Goal: Communication & Community: Share content

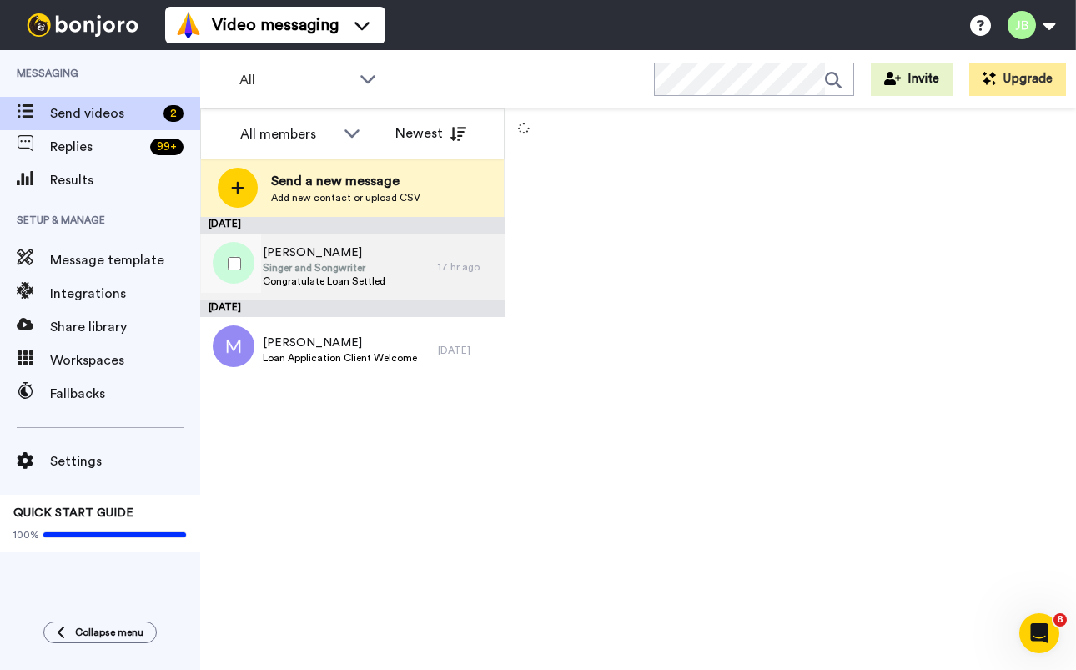
click at [353, 274] on span "Congratulate Loan Settled" at bounding box center [324, 280] width 123 height 13
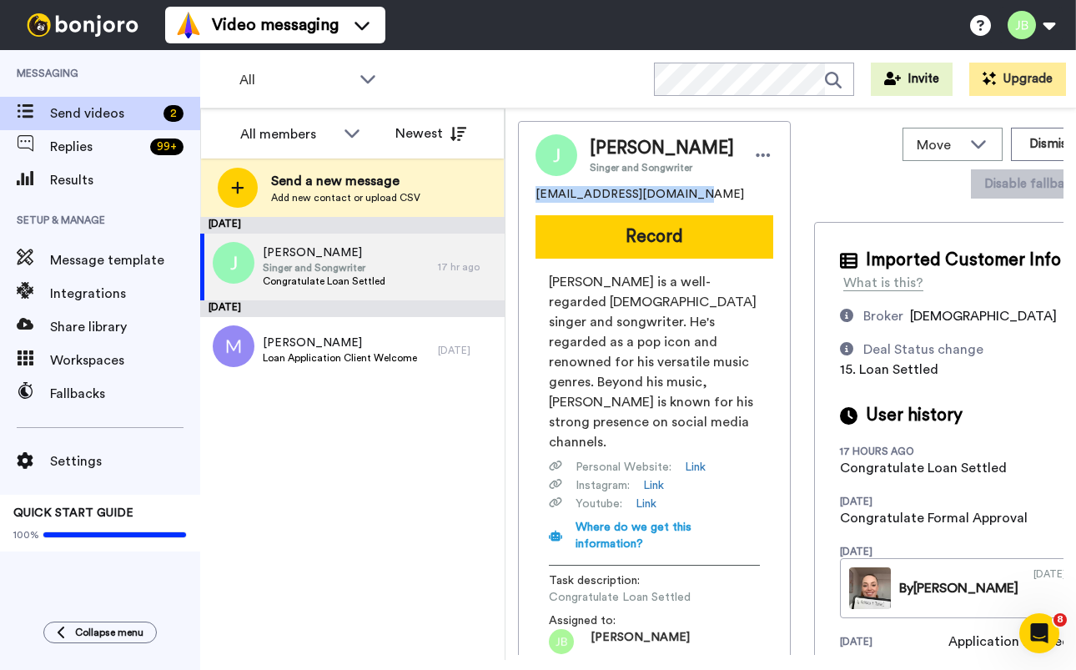
drag, startPoint x: 626, startPoint y: 199, endPoint x: 528, endPoint y: 192, distance: 98.7
click at [528, 192] on div "[PERSON_NAME] and Songwriter [EMAIL_ADDRESS][DOMAIN_NAME] Record [PERSON_NAME] …" at bounding box center [654, 394] width 273 height 546
copy span "[EMAIL_ADDRESS][DOMAIN_NAME]"
click at [661, 312] on span "[PERSON_NAME] is a well-regarded [DEMOGRAPHIC_DATA] singer and songwriter. He's…" at bounding box center [654, 362] width 211 height 180
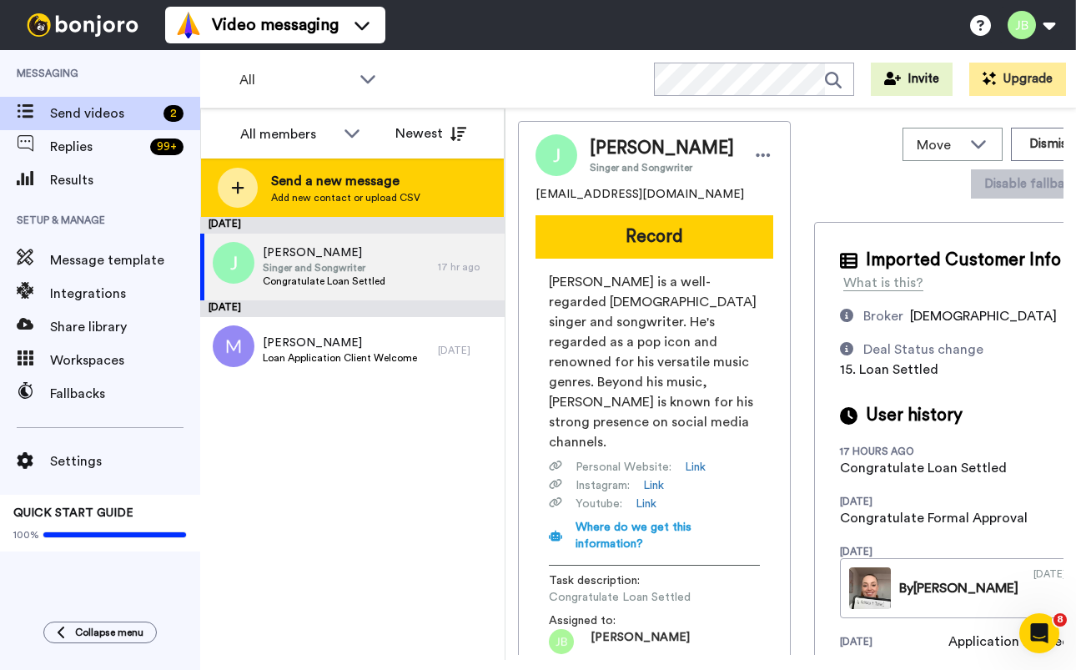
click at [339, 187] on span "Send a new message" at bounding box center [345, 181] width 149 height 20
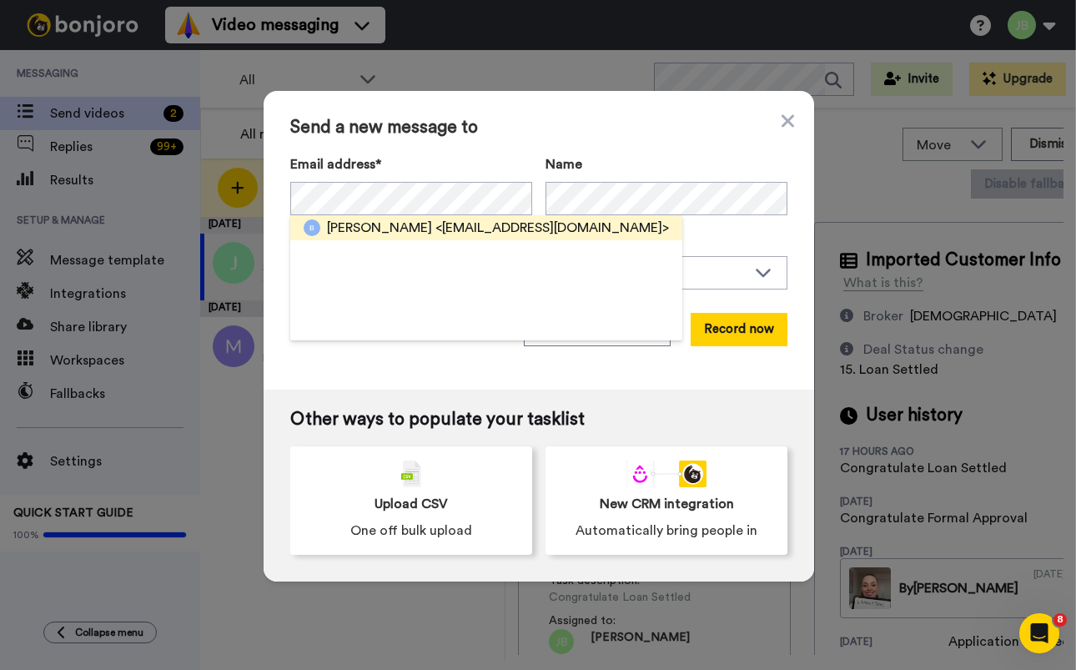
click at [435, 233] on span "<[EMAIL_ADDRESS][DOMAIN_NAME]>" at bounding box center [552, 228] width 234 height 20
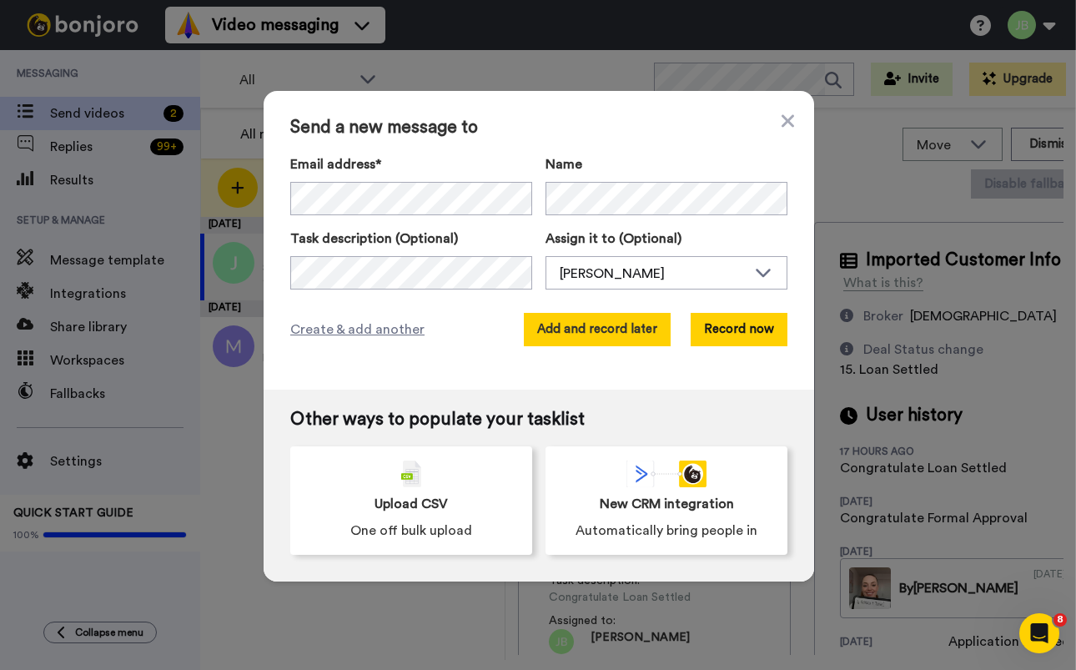
click at [596, 328] on button "Add and record later" at bounding box center [597, 329] width 147 height 33
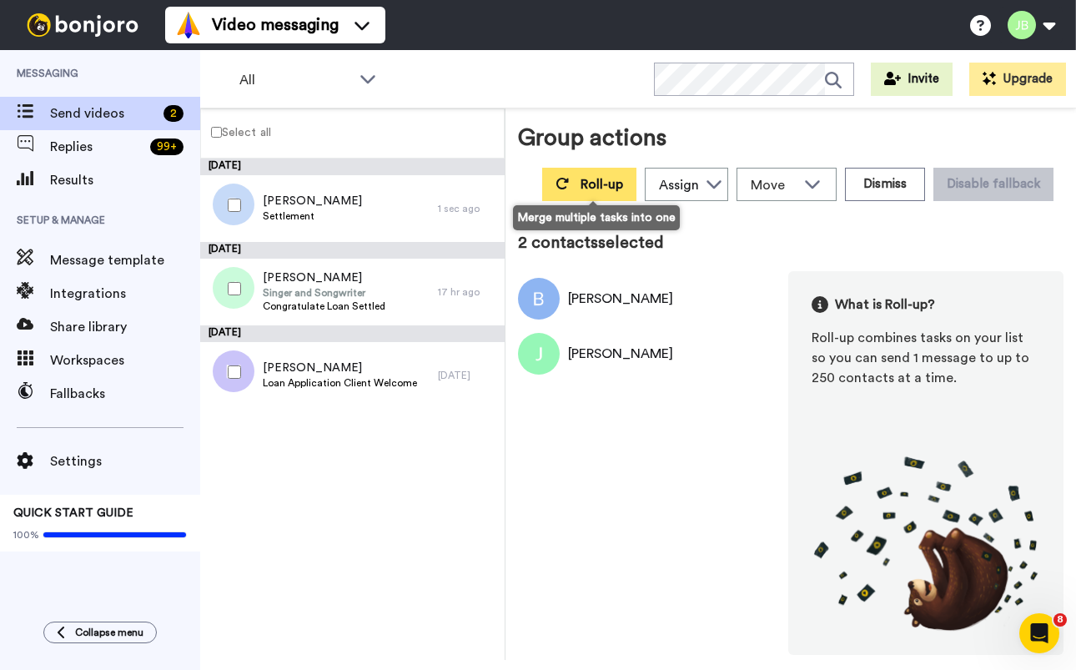
click at [585, 185] on span "Roll-up" at bounding box center [601, 184] width 43 height 13
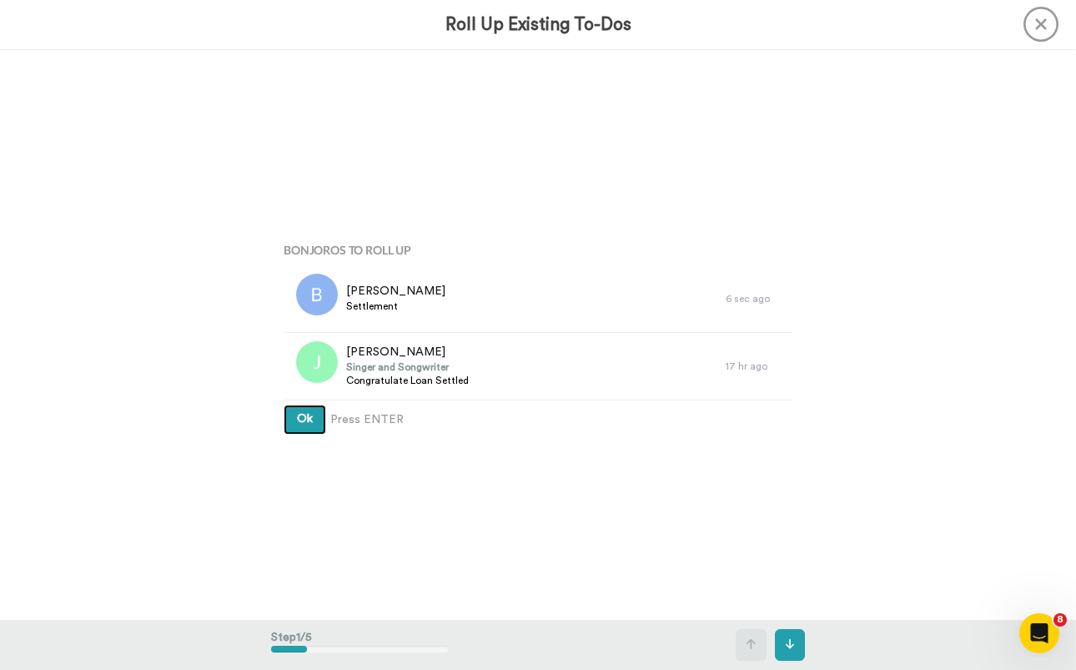
click at [284, 405] on button "Ok" at bounding box center [305, 420] width 43 height 30
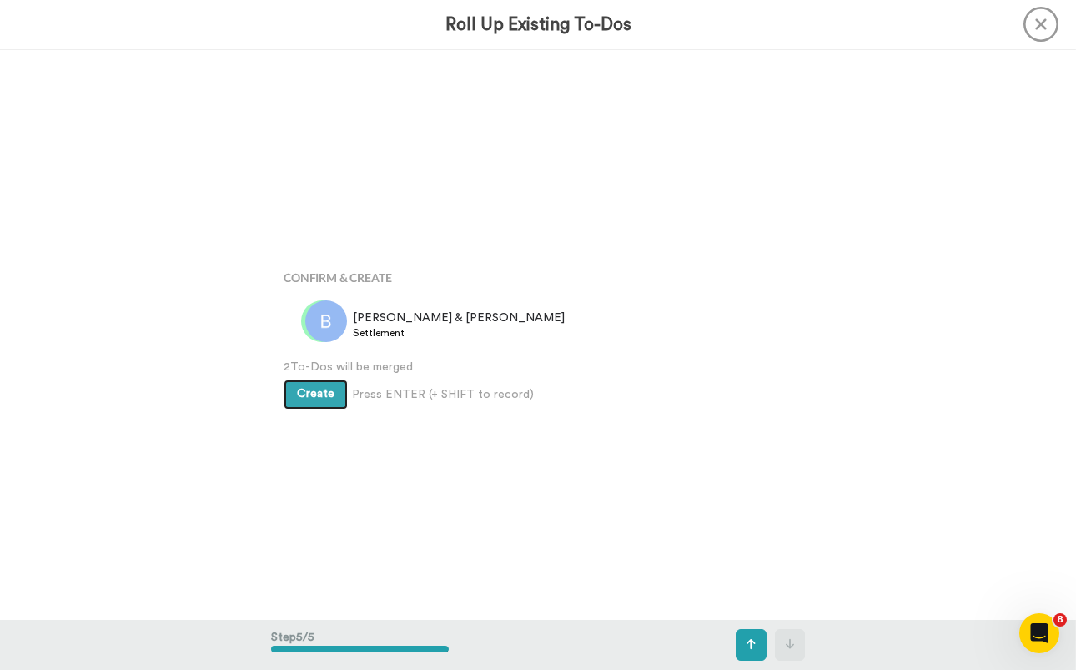
scroll to position [2281, 0]
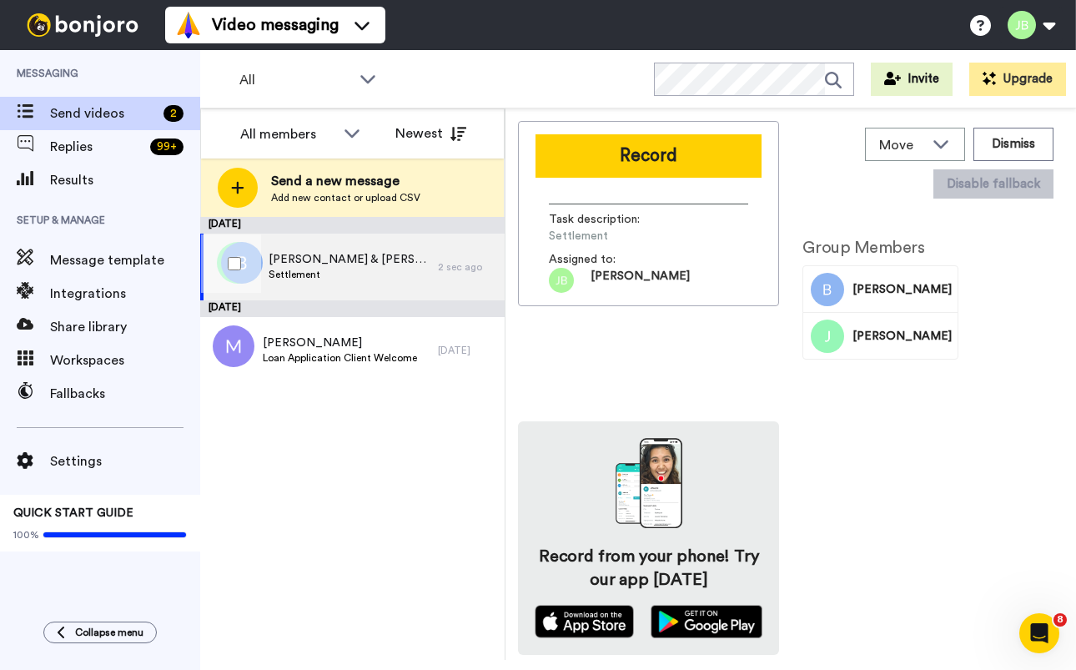
click at [311, 249] on div "Rebecca & Justin Settlement" at bounding box center [319, 267] width 238 height 67
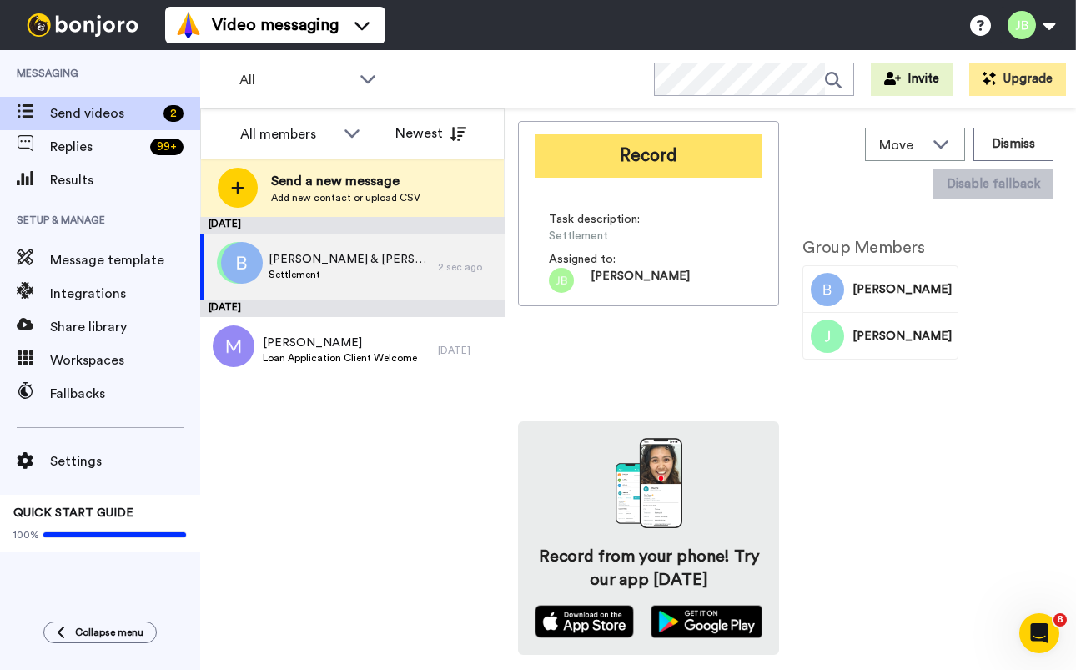
click at [663, 159] on button "Record" at bounding box center [648, 155] width 226 height 43
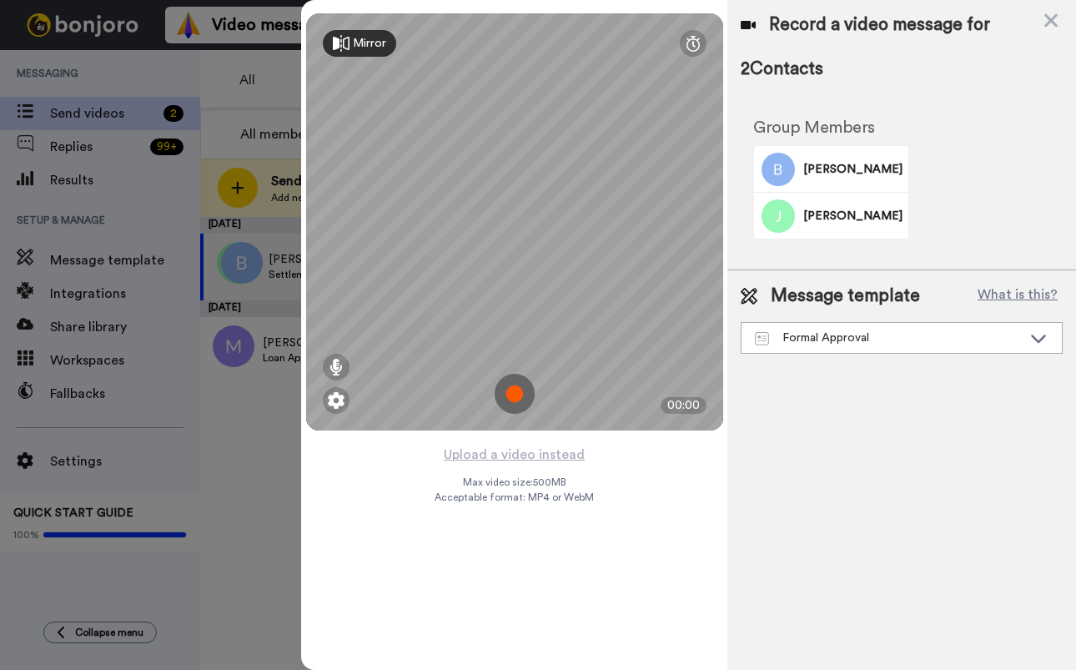
click at [513, 396] on img at bounding box center [515, 394] width 40 height 40
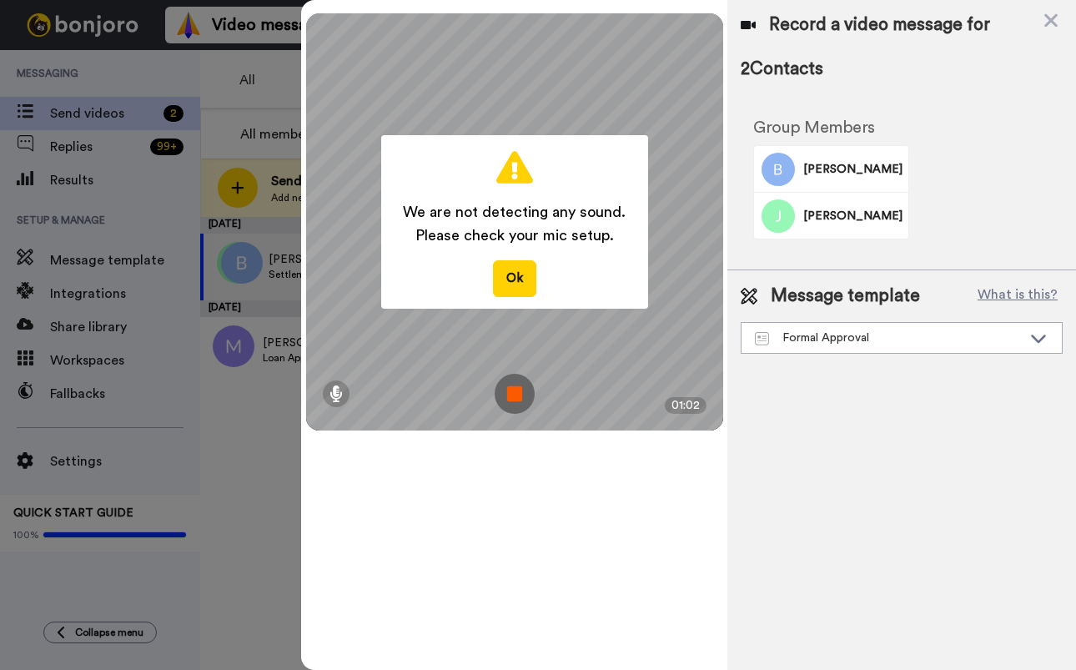
click at [517, 400] on img at bounding box center [515, 394] width 40 height 40
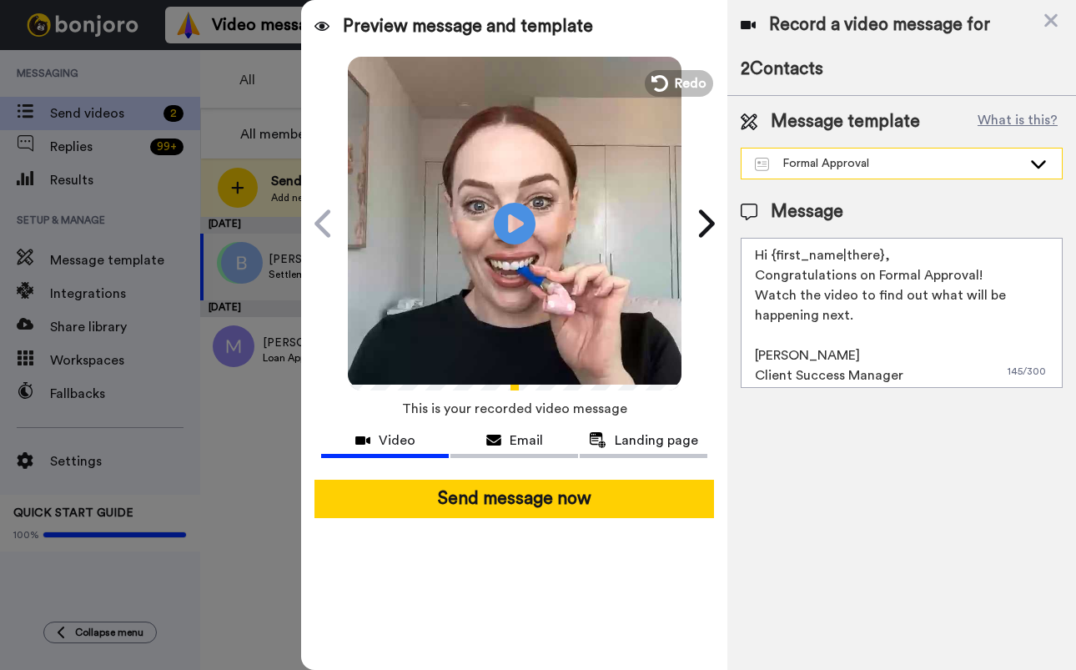
click at [944, 158] on div "Formal Approval" at bounding box center [888, 163] width 267 height 17
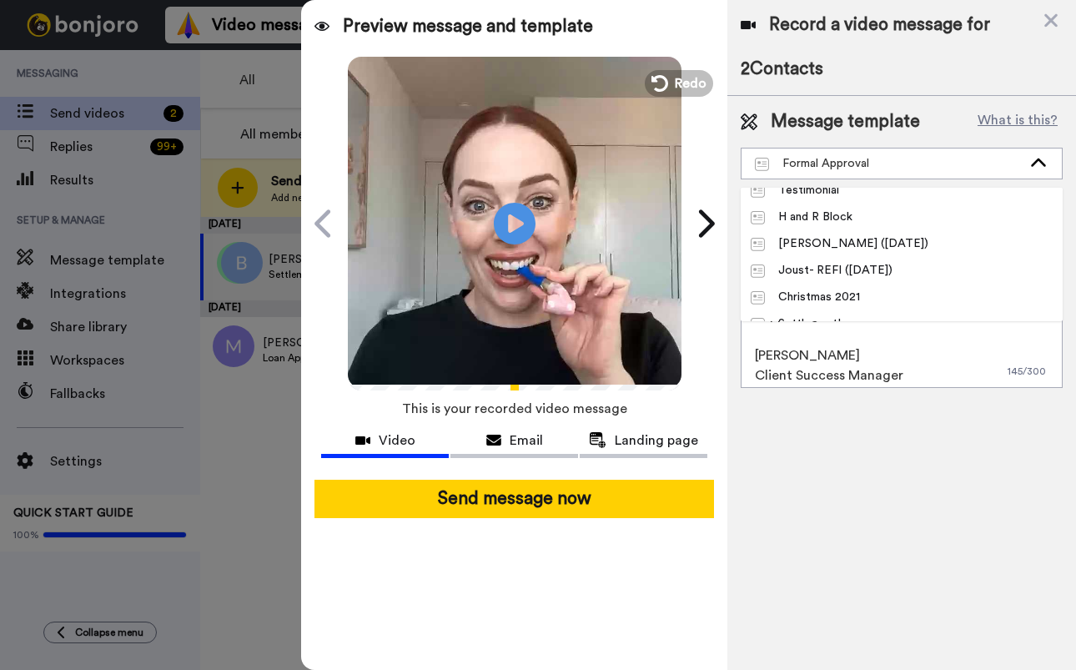
scroll to position [144, 0]
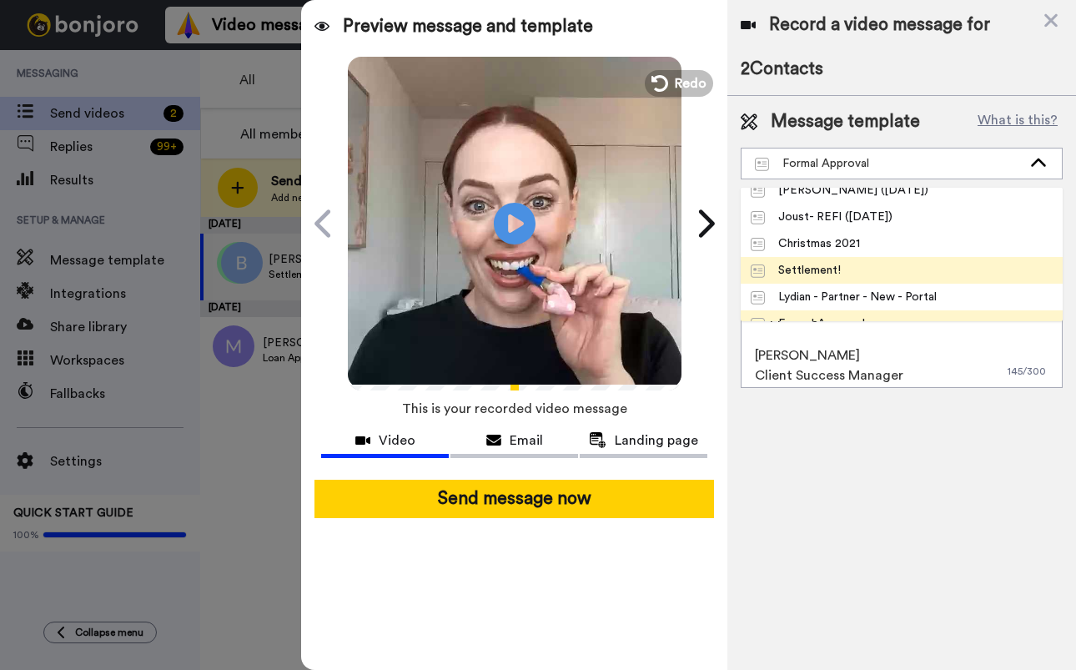
click at [842, 275] on span "Settlement!" at bounding box center [796, 270] width 110 height 17
type textarea "Hi {first_name|there}, I think the video speaks for itself :D A huge congratula…"
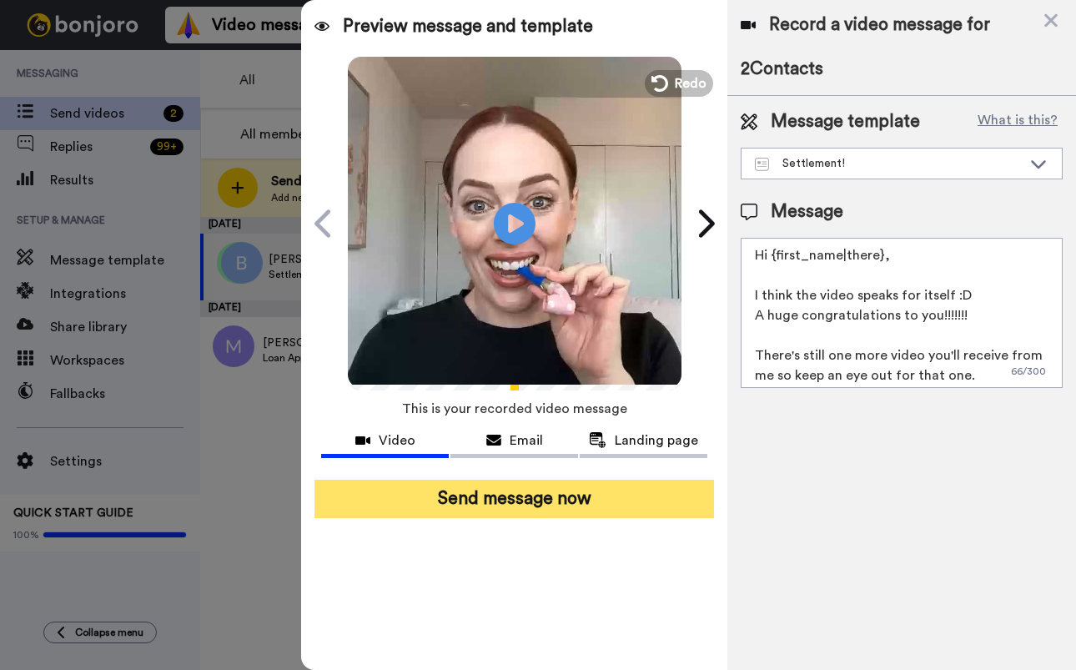
click at [545, 505] on button "Send message now" at bounding box center [513, 499] width 399 height 38
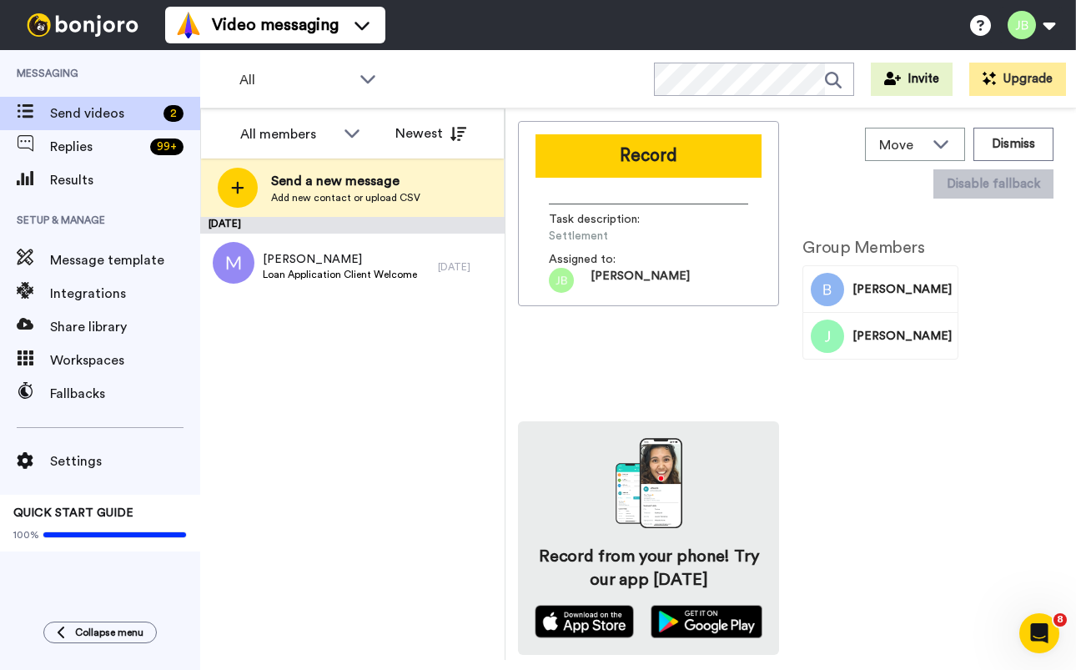
scroll to position [0, 0]
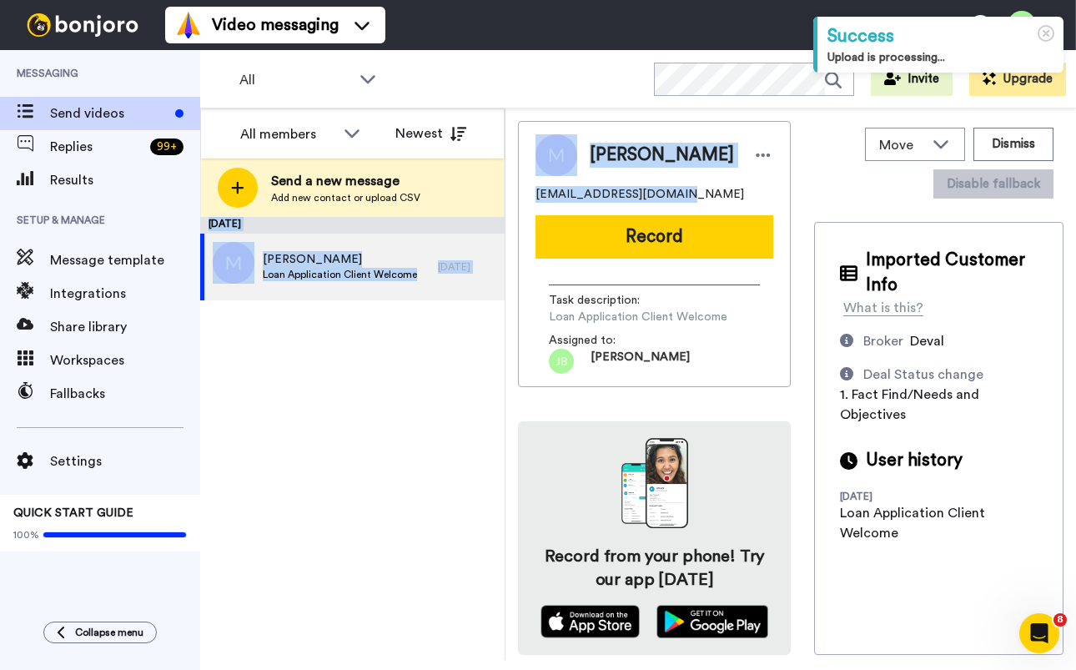
drag, startPoint x: 671, startPoint y: 196, endPoint x: 505, endPoint y: 195, distance: 166.0
click at [505, 195] on div "Move WORKSPACES View all Default Welcome Other Chris' Messages Other Formal App…" at bounding box center [790, 383] width 570 height 551
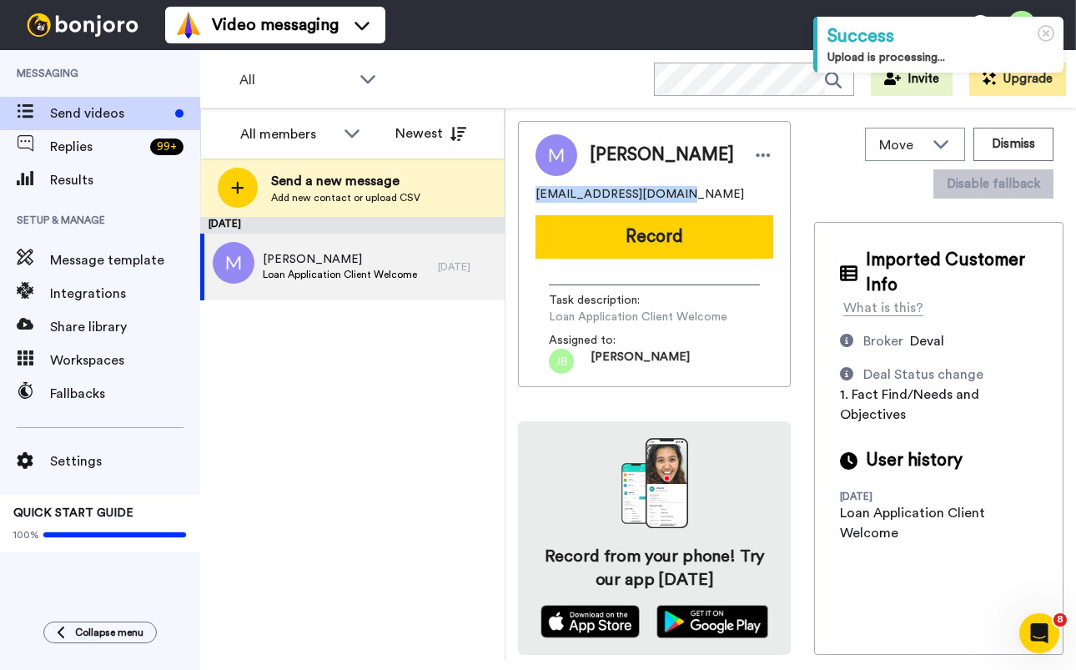
copy span "Matthewscerri@live.com"
click at [406, 379] on div "September 4 Matthew Loan Application Client Welcome 4 days ago" at bounding box center [352, 438] width 304 height 443
